Goal: Find specific page/section: Find specific page/section

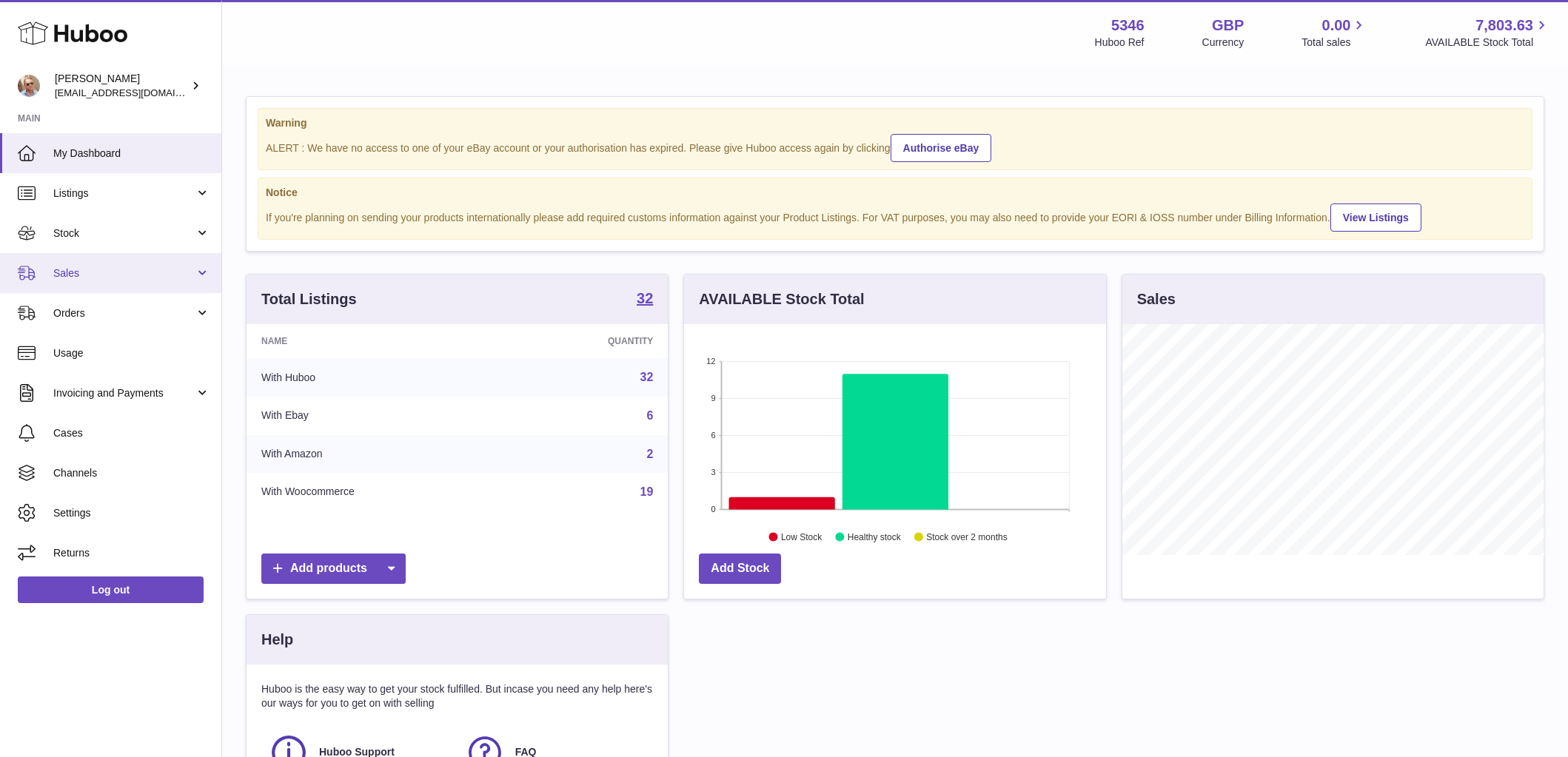
scroll to position [231, 422]
click at [95, 270] on span "Sales" at bounding box center [123, 273] width 141 height 14
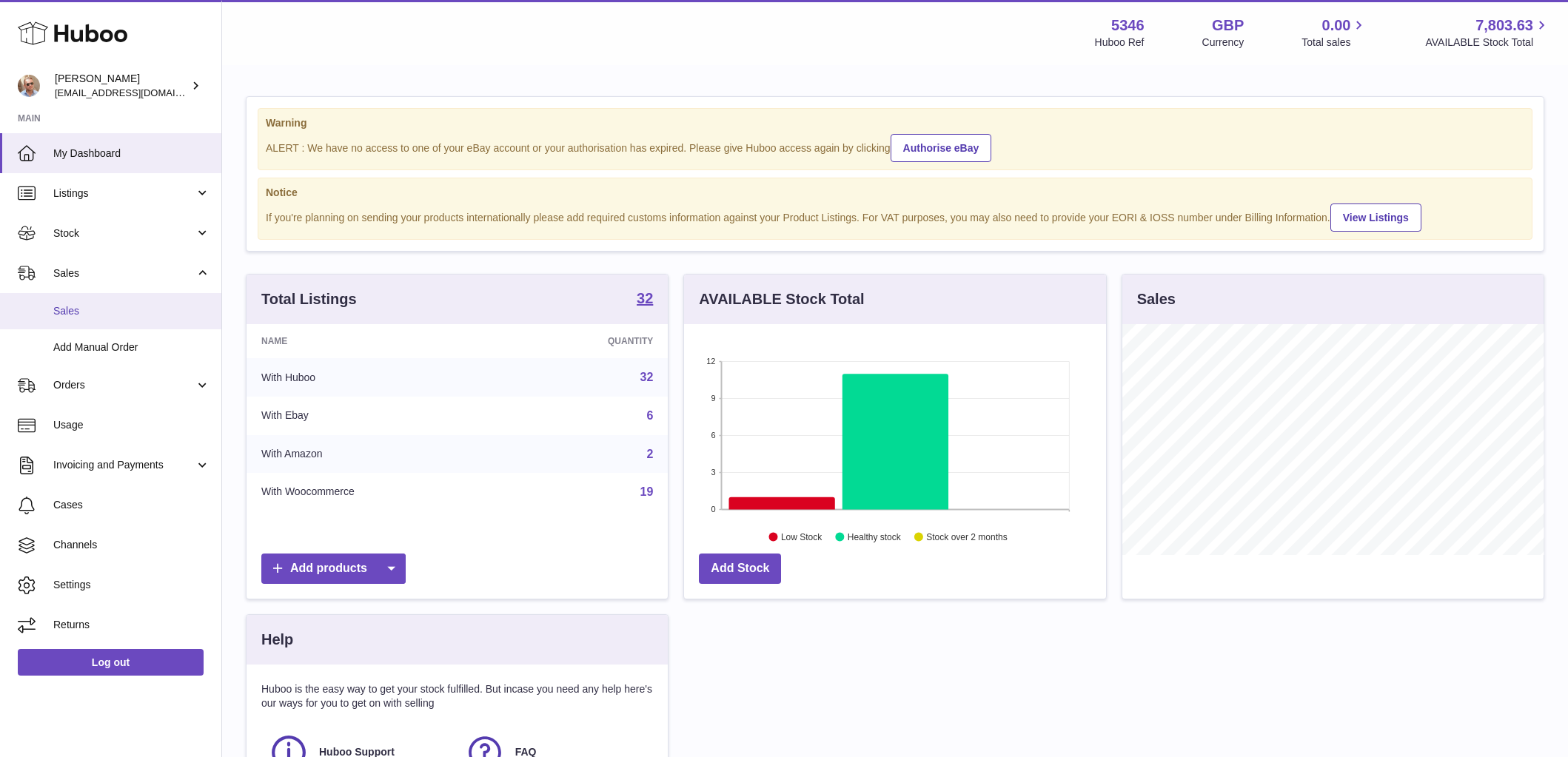
click at [98, 314] on span "Sales" at bounding box center [132, 311] width 157 height 14
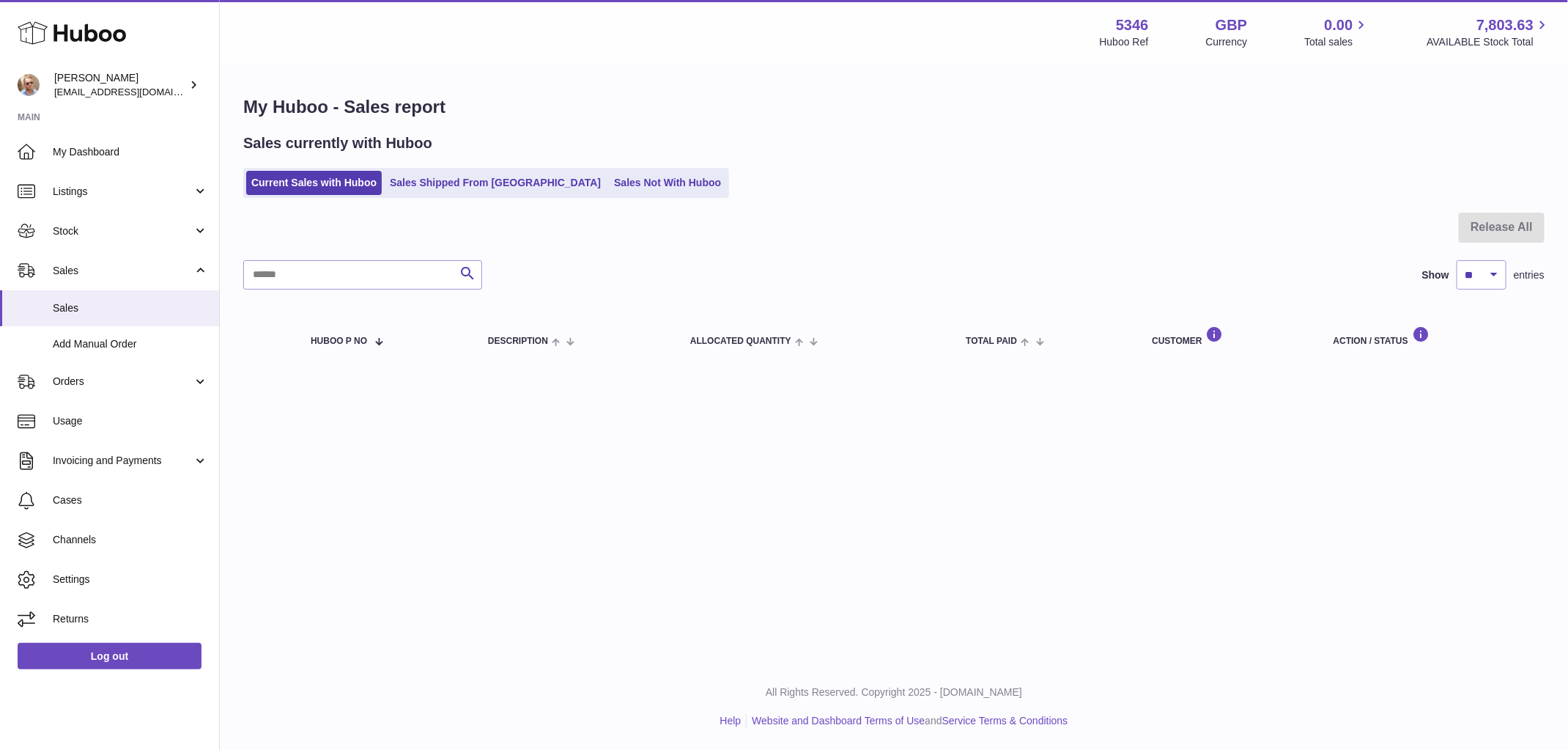
click at [609, 190] on link "Sales Not With Huboo" at bounding box center [668, 183] width 118 height 25
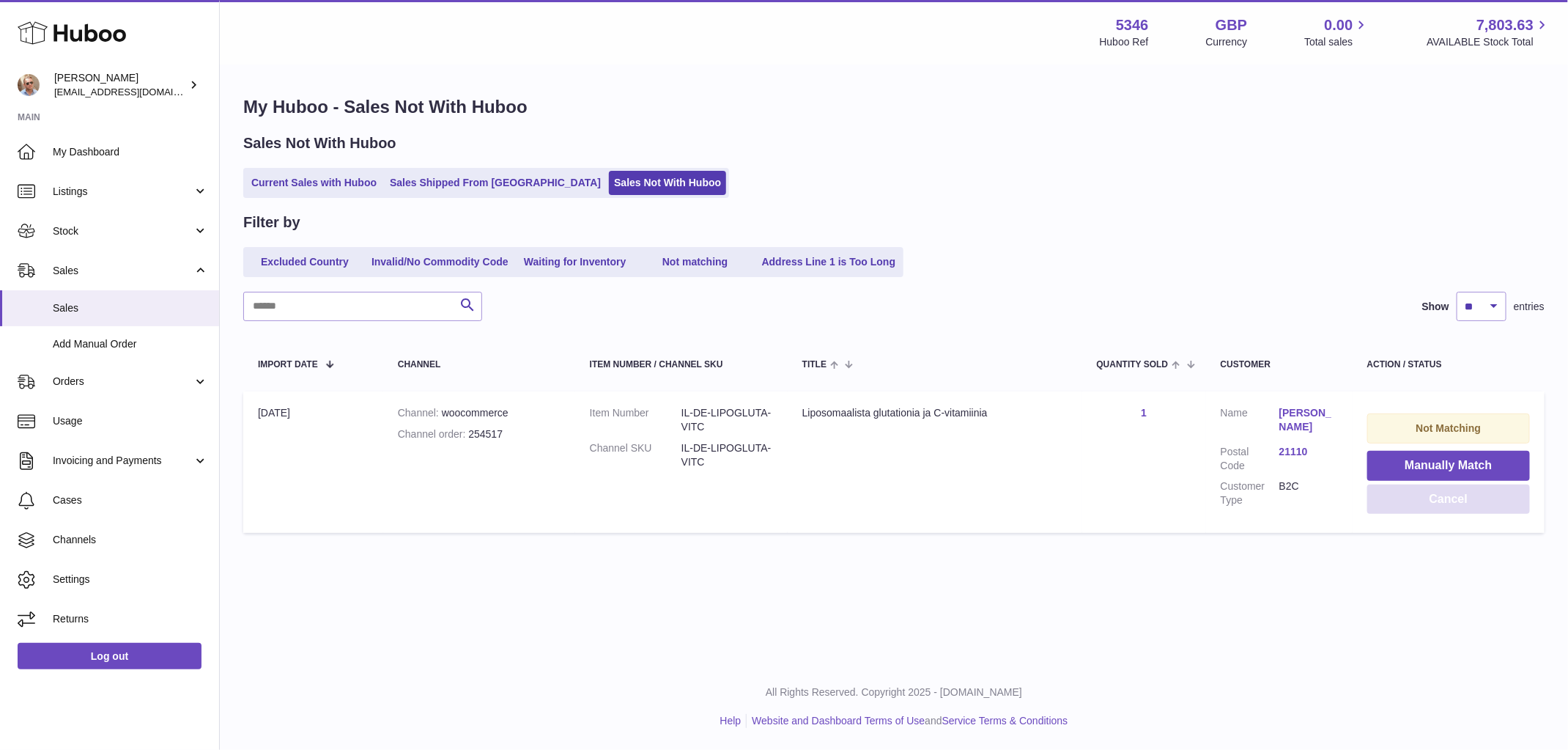
click at [1446, 499] on button "Cancel" at bounding box center [1449, 499] width 162 height 30
